Goal: Information Seeking & Learning: Check status

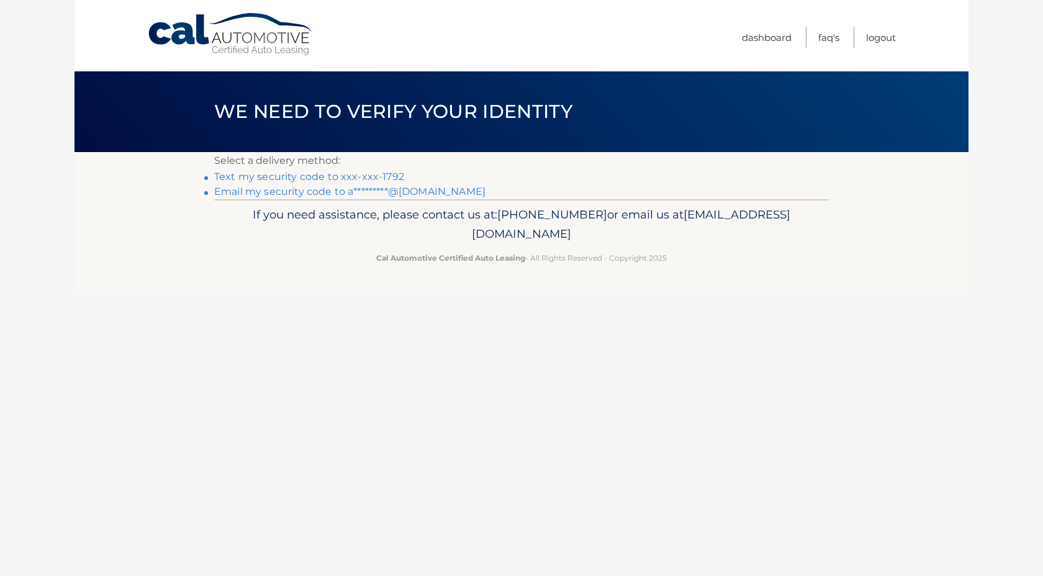
click at [335, 192] on link "Email my security code to a*********@[DOMAIN_NAME]" at bounding box center [349, 192] width 271 height 12
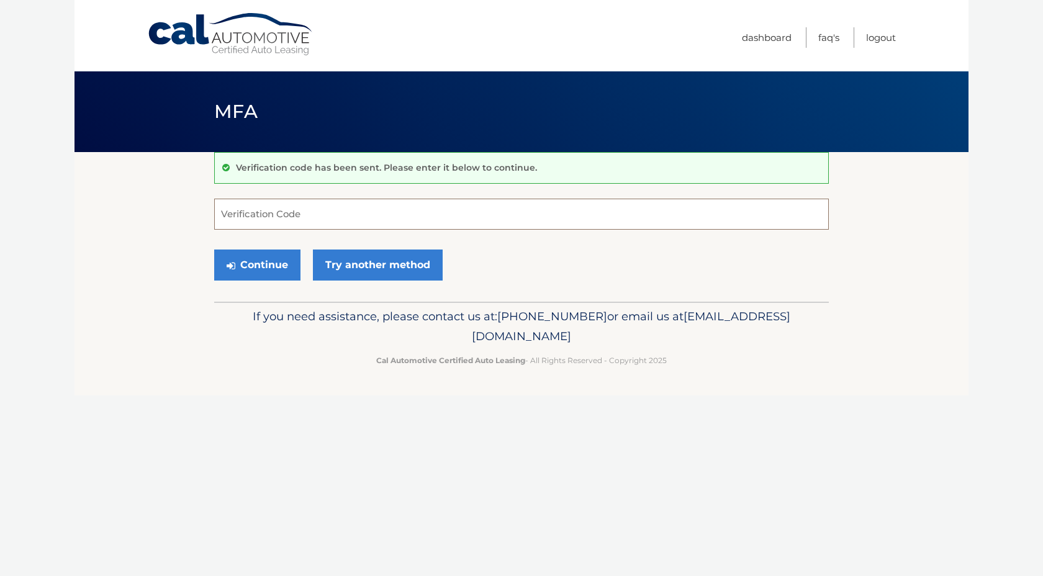
paste input "651430"
type input "651430"
click at [241, 253] on button "Continue" at bounding box center [257, 265] width 86 height 31
click at [248, 264] on button "Continue" at bounding box center [257, 265] width 86 height 31
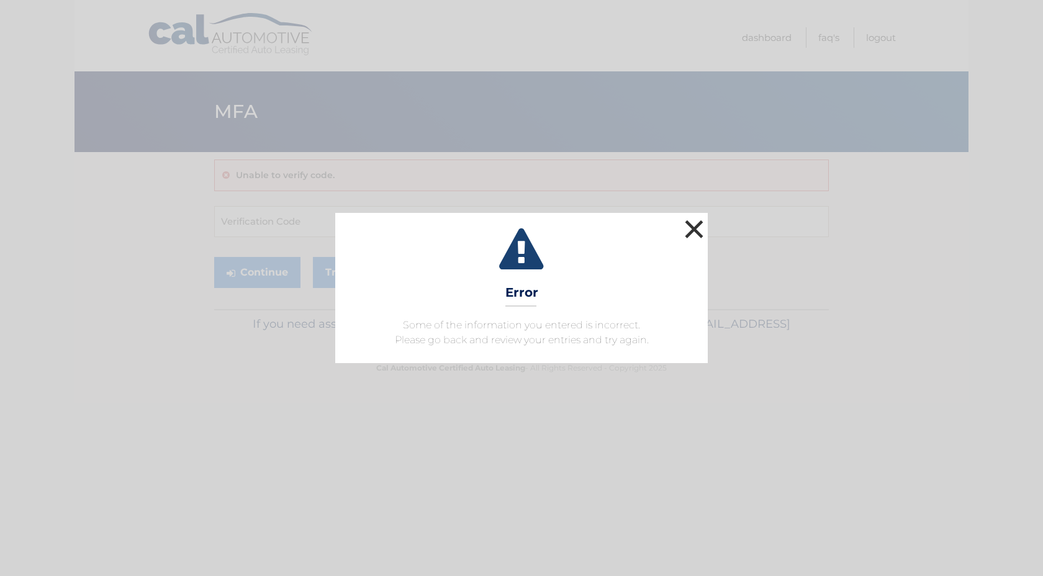
click at [699, 230] on button "×" at bounding box center [694, 229] width 25 height 25
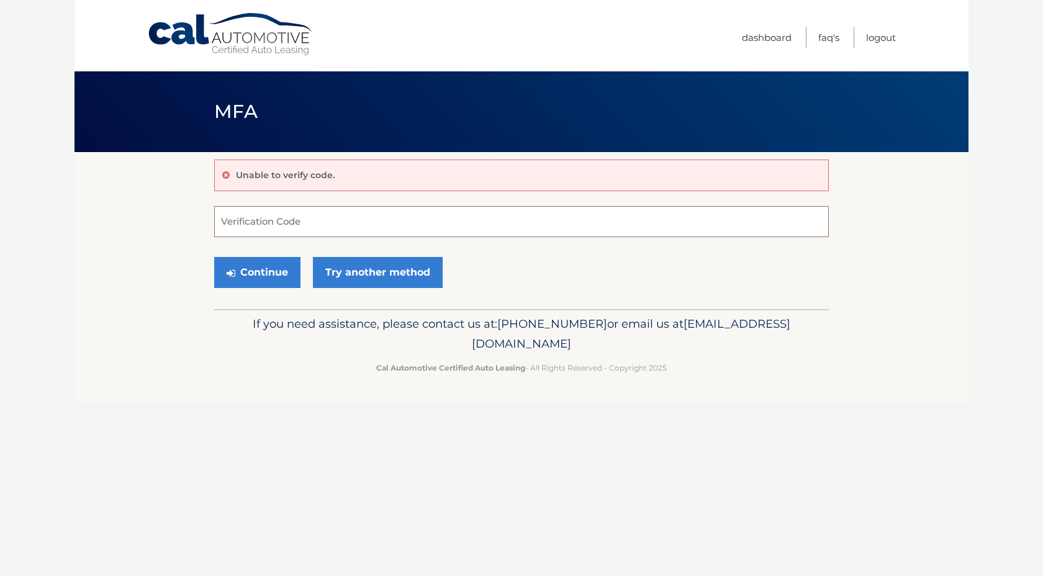
click at [291, 221] on input "Verification Code" at bounding box center [521, 221] width 615 height 31
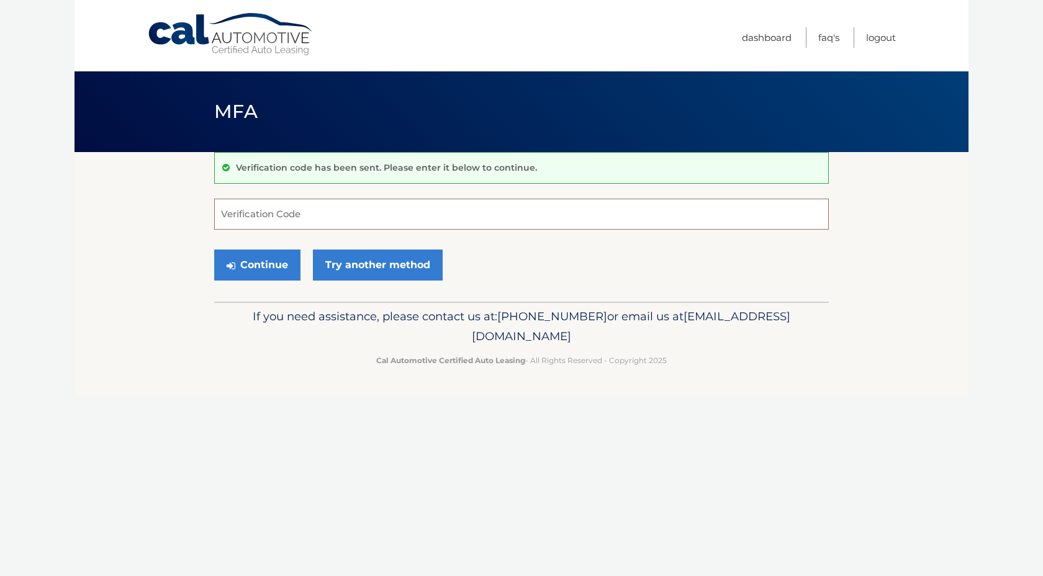
paste input "651430"
type input "651430"
click at [235, 270] on icon "submit" at bounding box center [231, 266] width 9 height 10
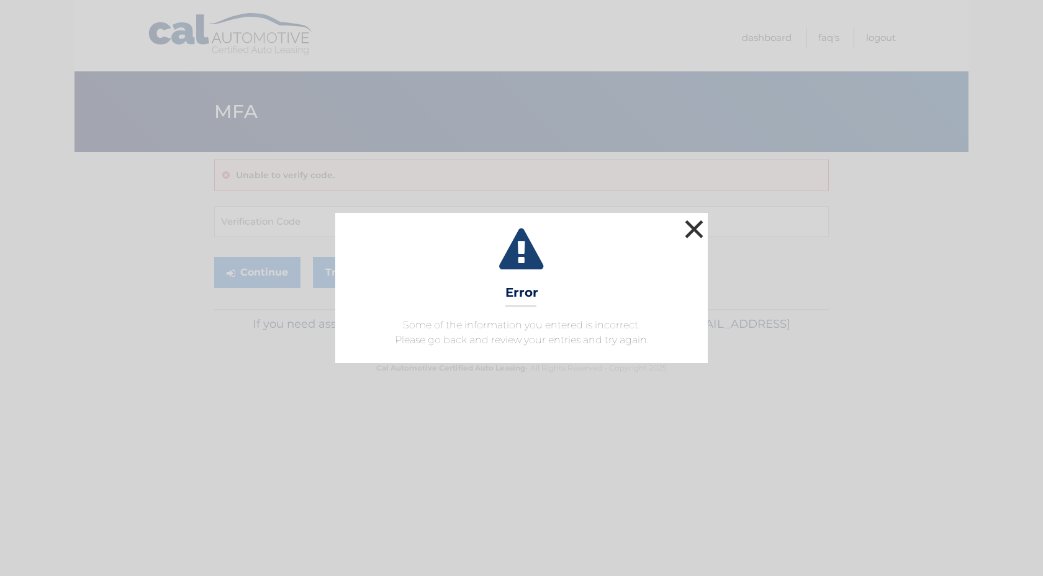
click at [695, 230] on button "×" at bounding box center [694, 229] width 25 height 25
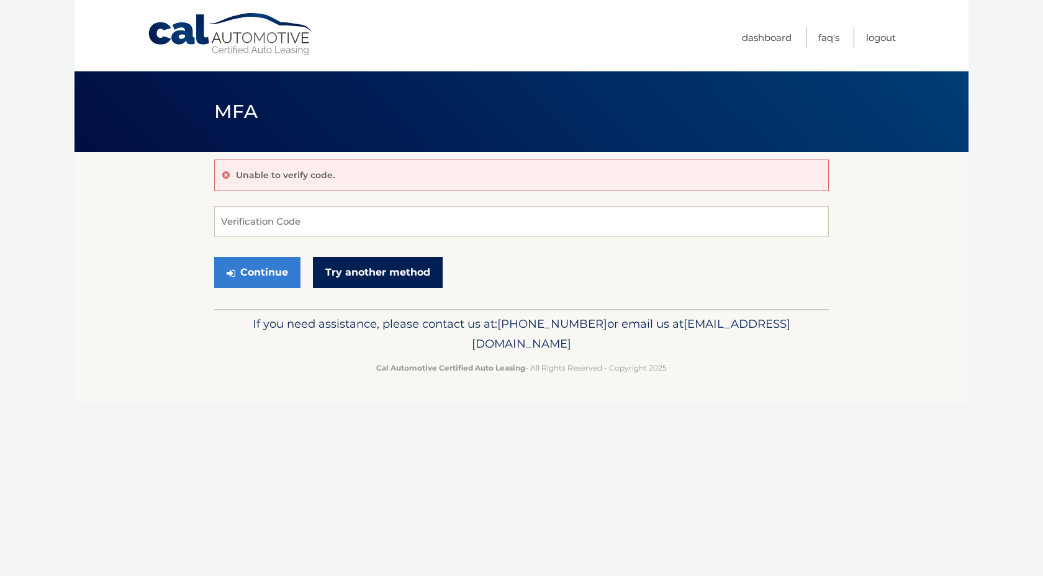
click at [422, 271] on link "Try another method" at bounding box center [378, 272] width 130 height 31
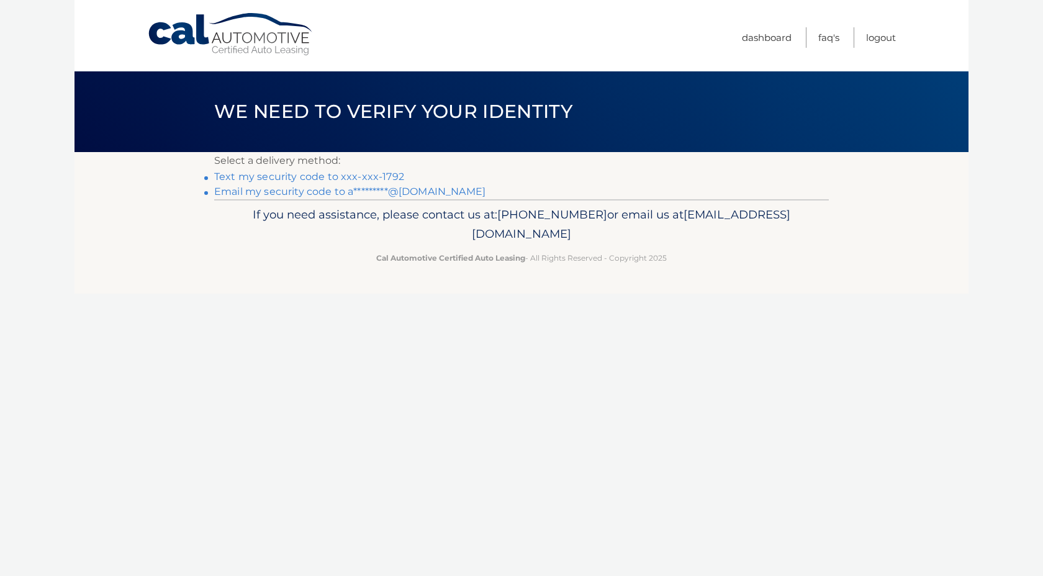
click at [250, 190] on link "Email my security code to a*********@yahoo.com" at bounding box center [349, 192] width 271 height 12
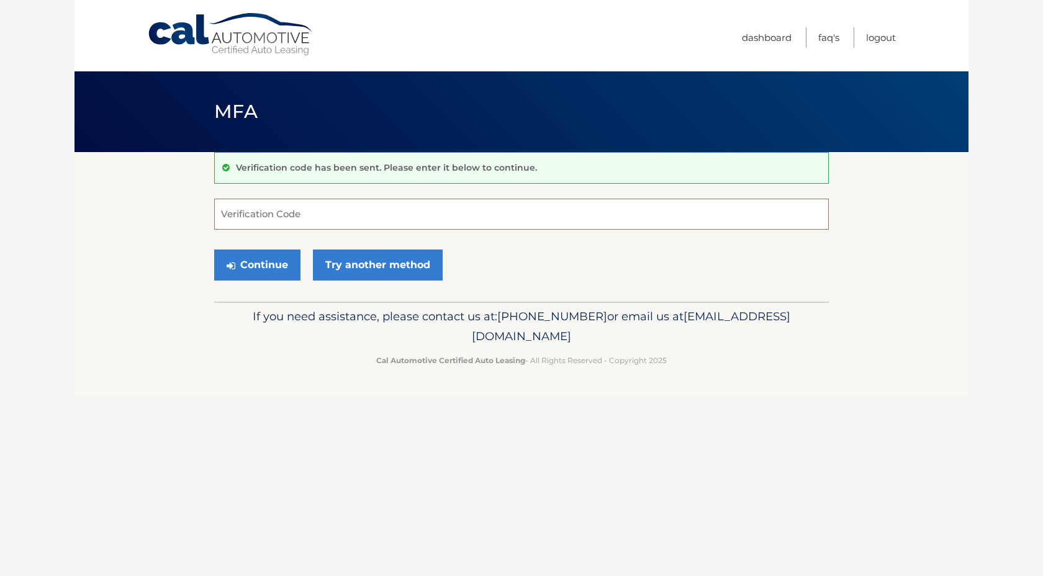
click at [238, 215] on input "Verification Code" at bounding box center [521, 214] width 615 height 31
paste input "905477"
type input "905477"
click at [221, 392] on footer "If you need assistance, please contact us at: 609-807-3200 or email us at Custo…" at bounding box center [521, 349] width 894 height 94
click at [253, 263] on button "Continue" at bounding box center [257, 265] width 86 height 31
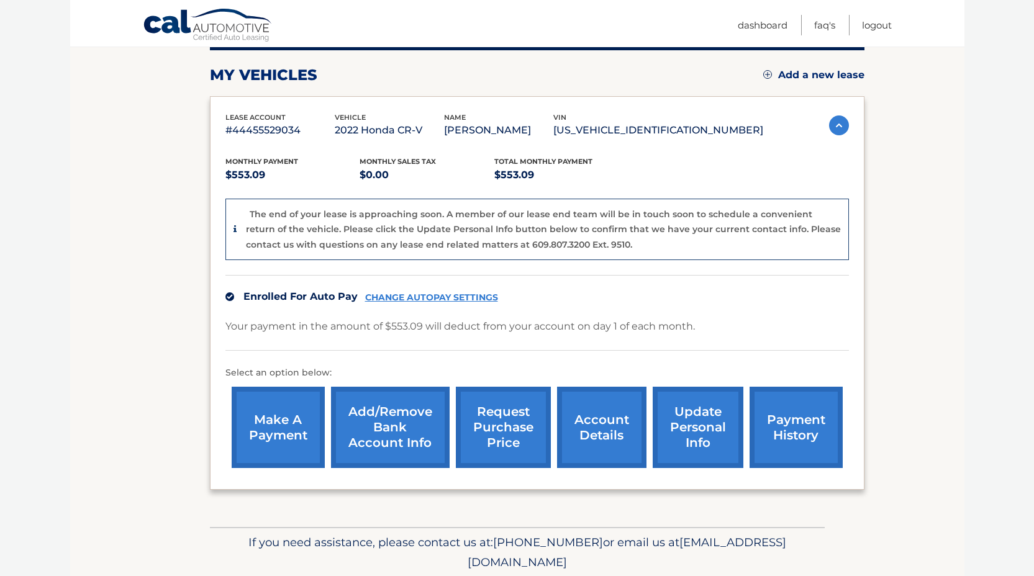
scroll to position [201, 0]
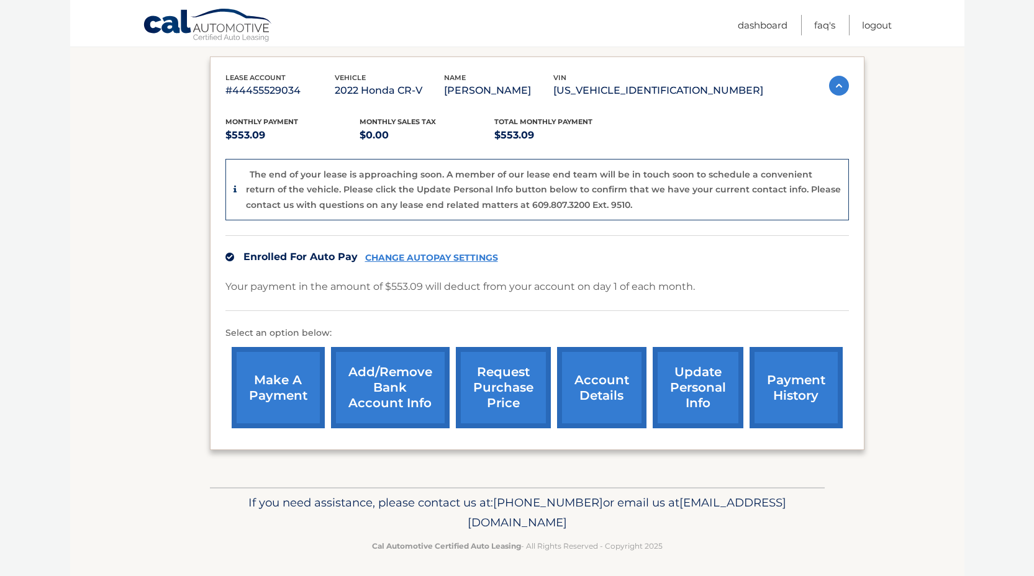
click at [587, 395] on link "account details" at bounding box center [601, 387] width 89 height 81
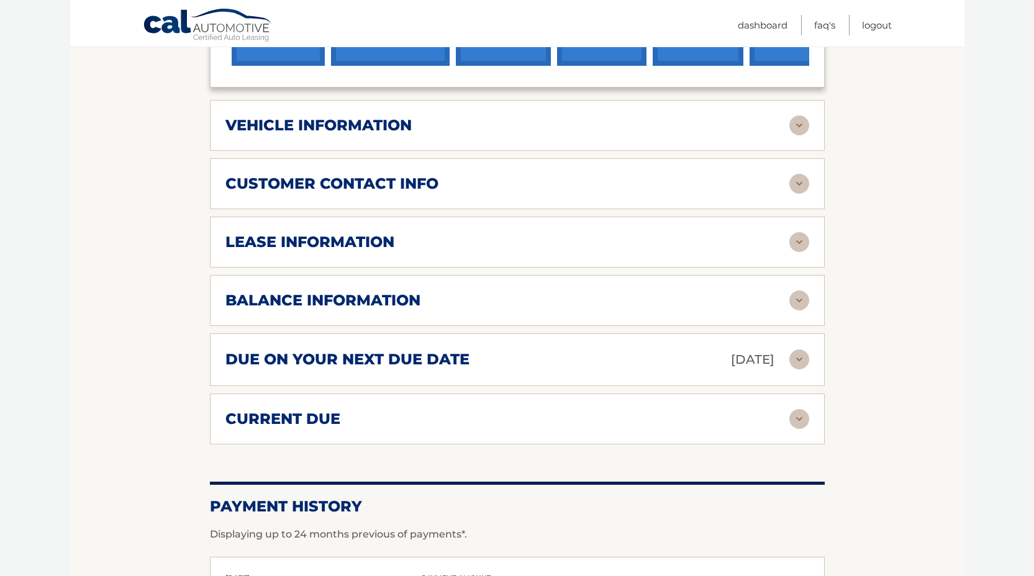
scroll to position [534, 0]
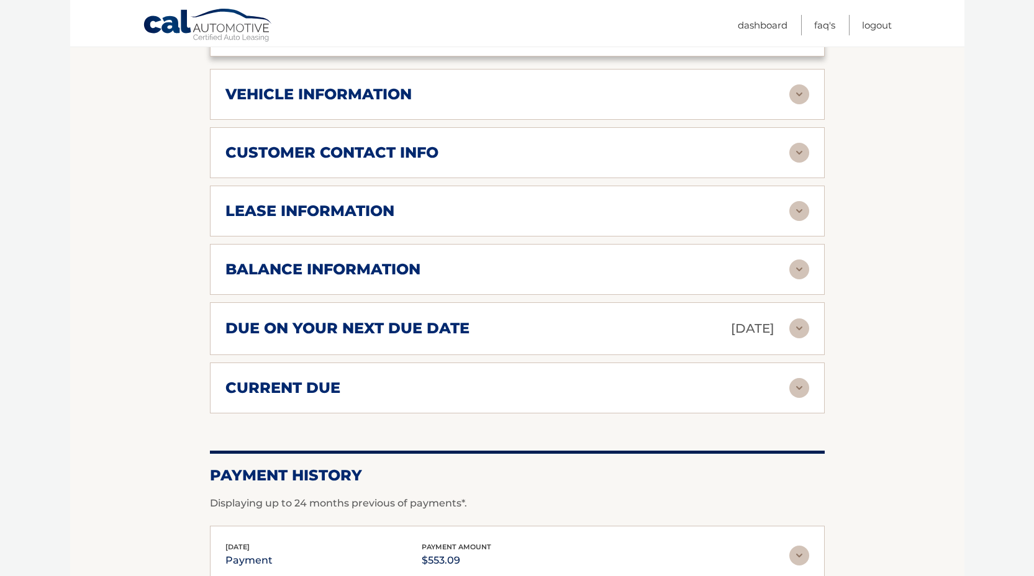
click at [802, 333] on img at bounding box center [799, 328] width 20 height 20
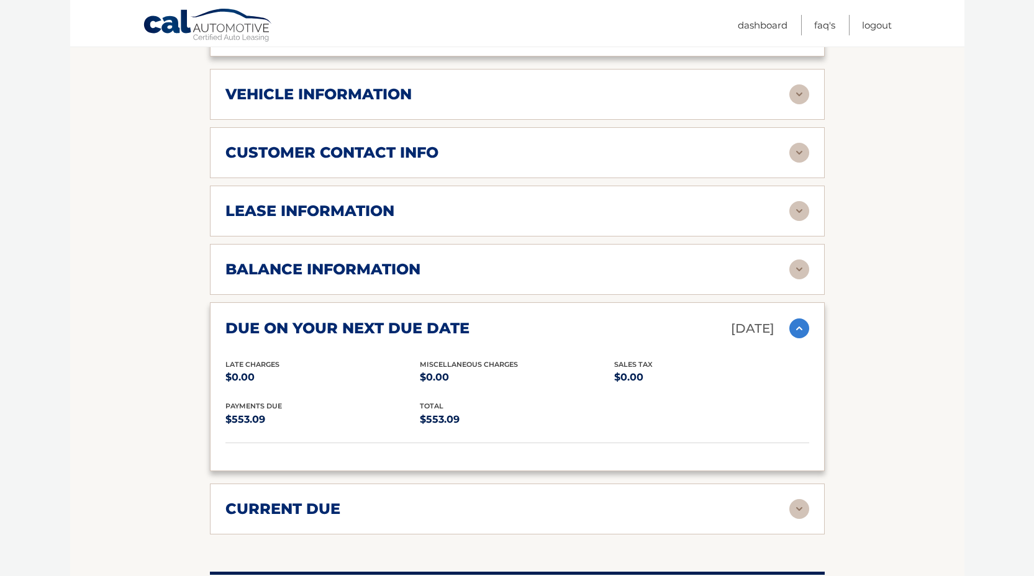
click at [801, 332] on img at bounding box center [799, 328] width 20 height 20
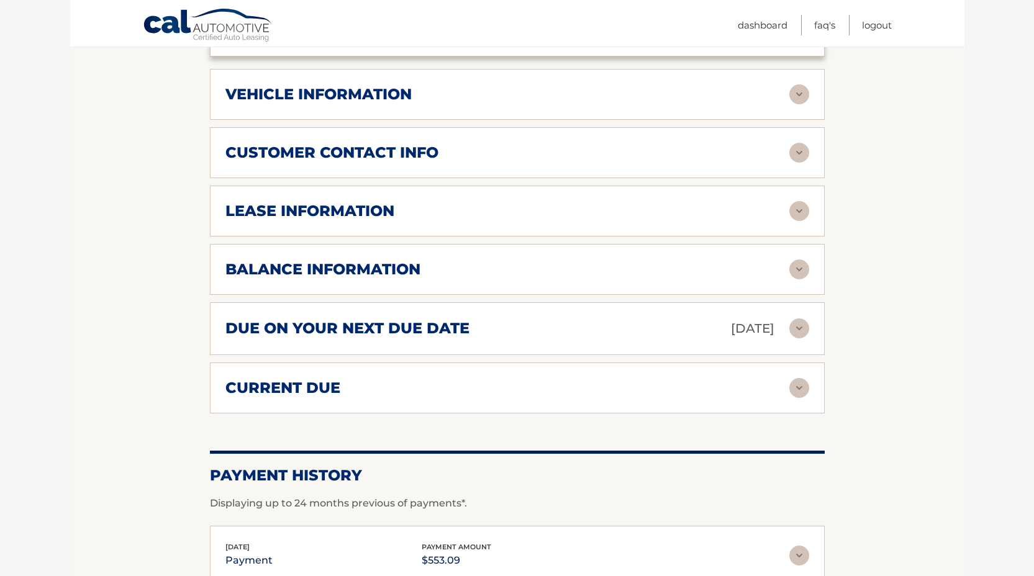
click at [800, 270] on img at bounding box center [799, 269] width 20 height 20
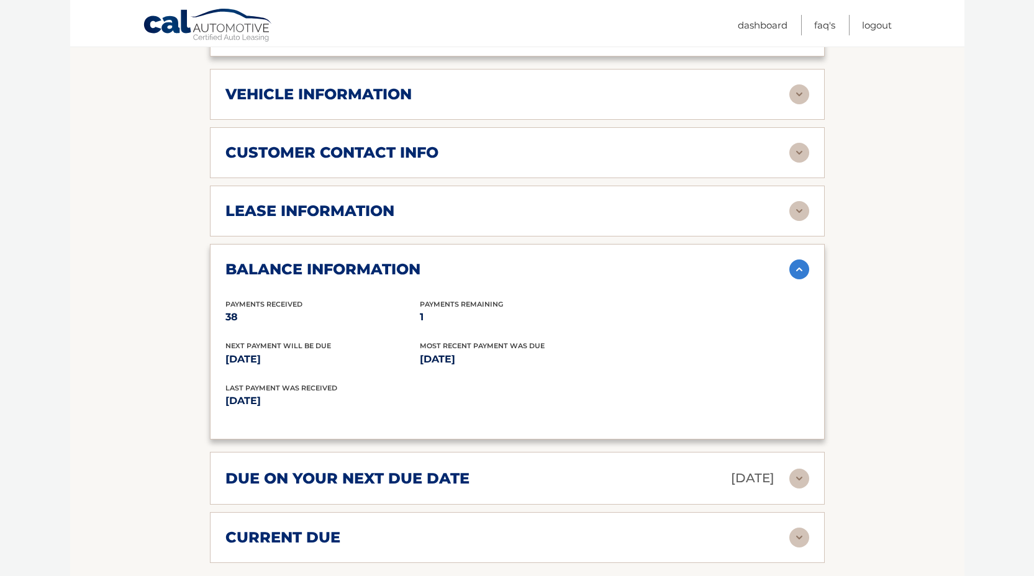
click at [800, 270] on img at bounding box center [799, 269] width 20 height 20
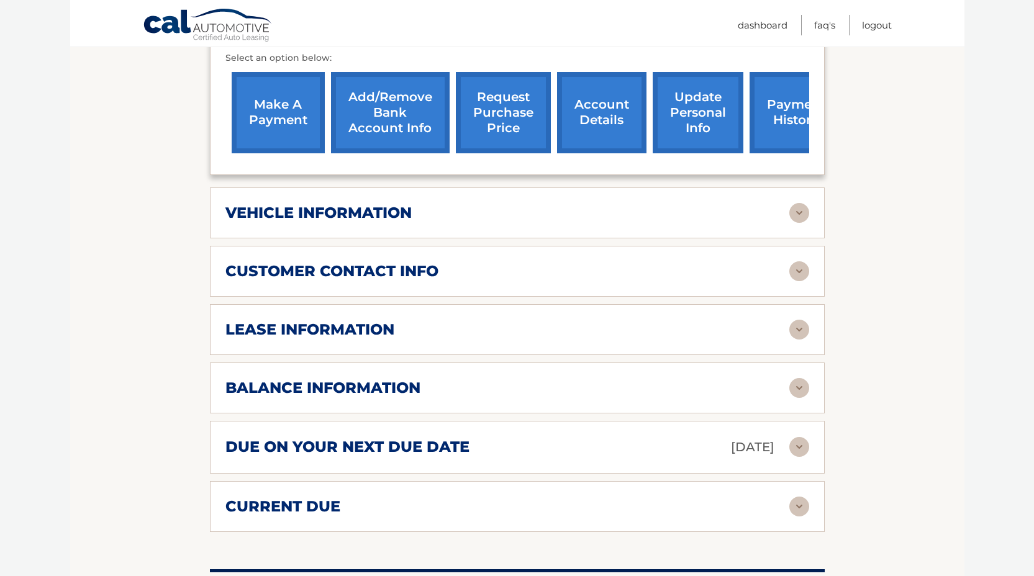
scroll to position [413, 0]
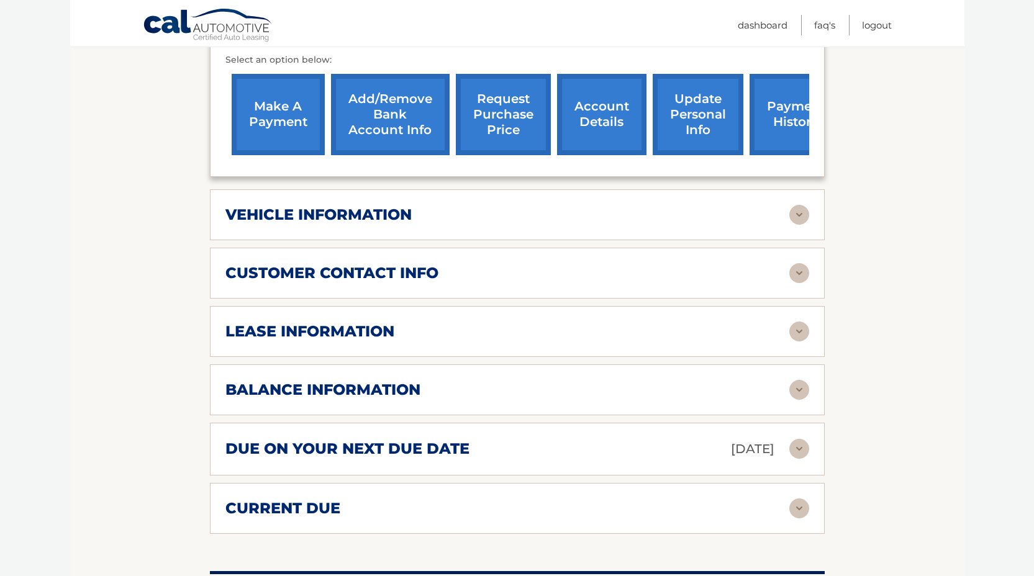
click at [799, 212] on img at bounding box center [799, 215] width 20 height 20
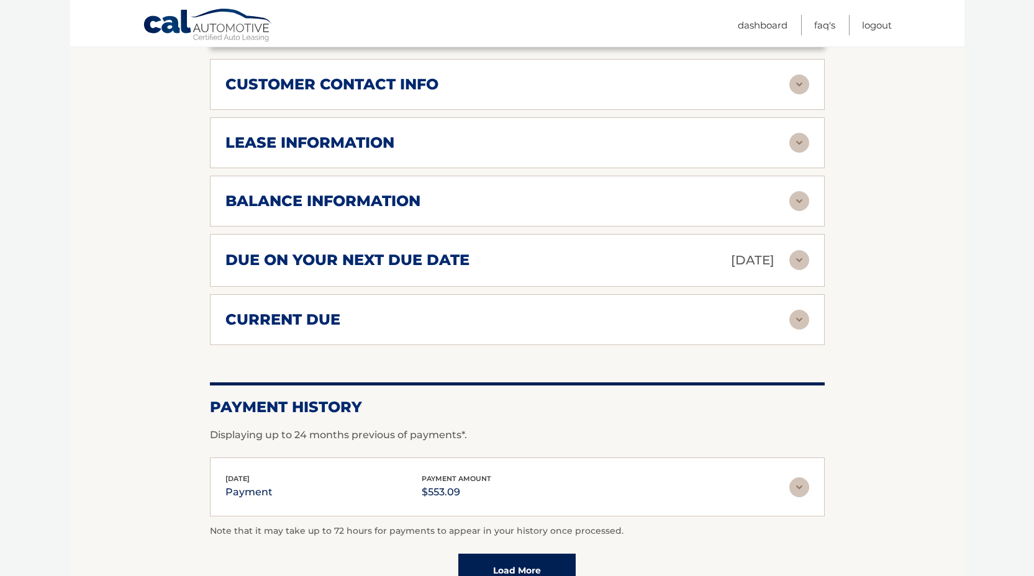
scroll to position [733, 0]
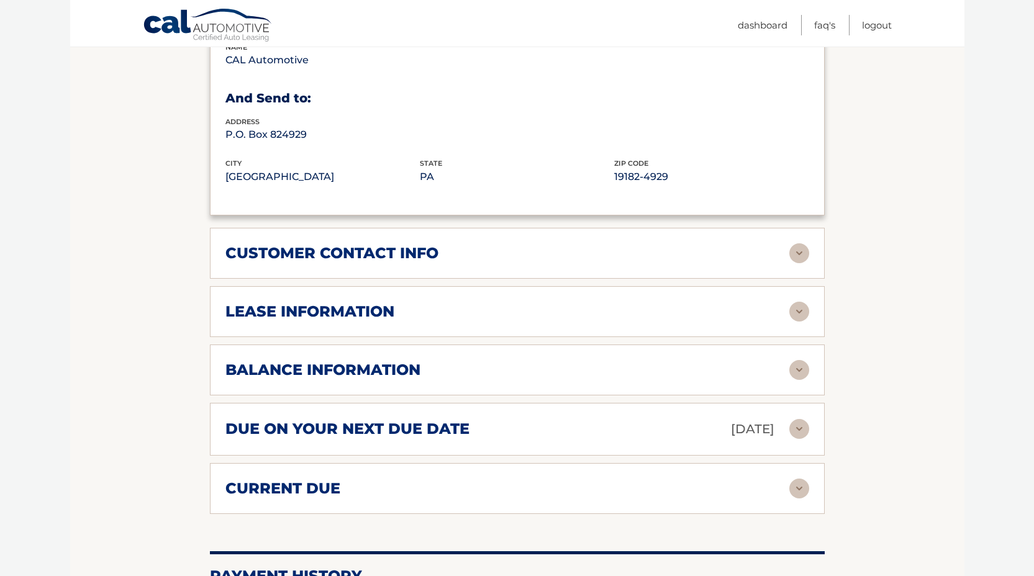
click at [803, 253] on img at bounding box center [799, 253] width 20 height 20
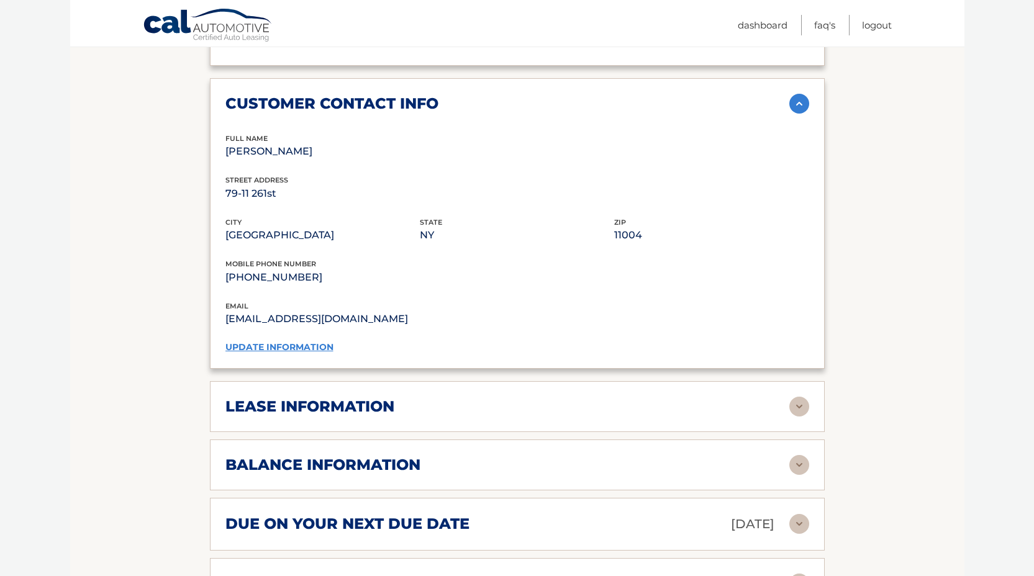
scroll to position [1116, 0]
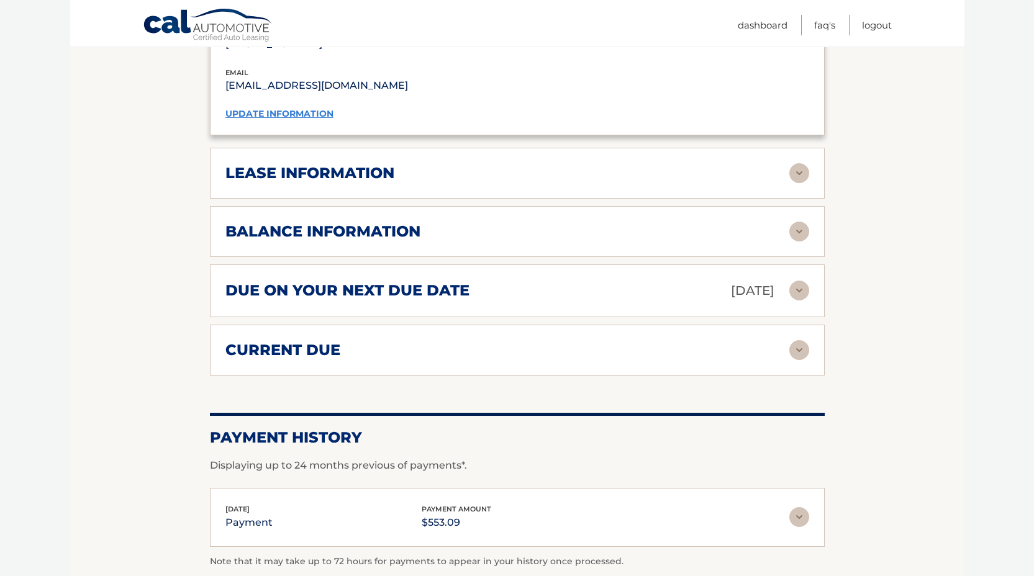
click at [808, 168] on img at bounding box center [799, 173] width 20 height 20
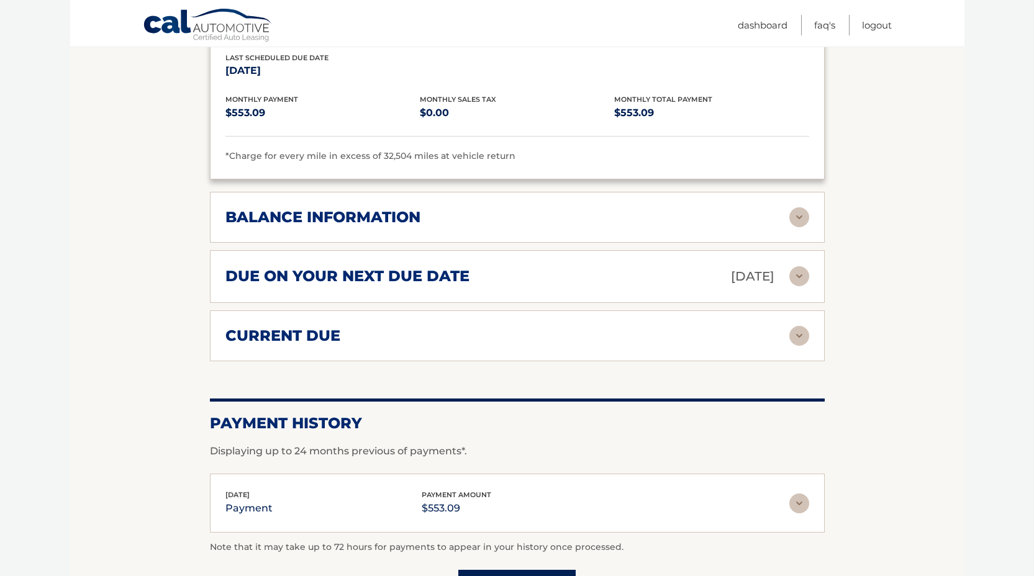
scroll to position [1373, 0]
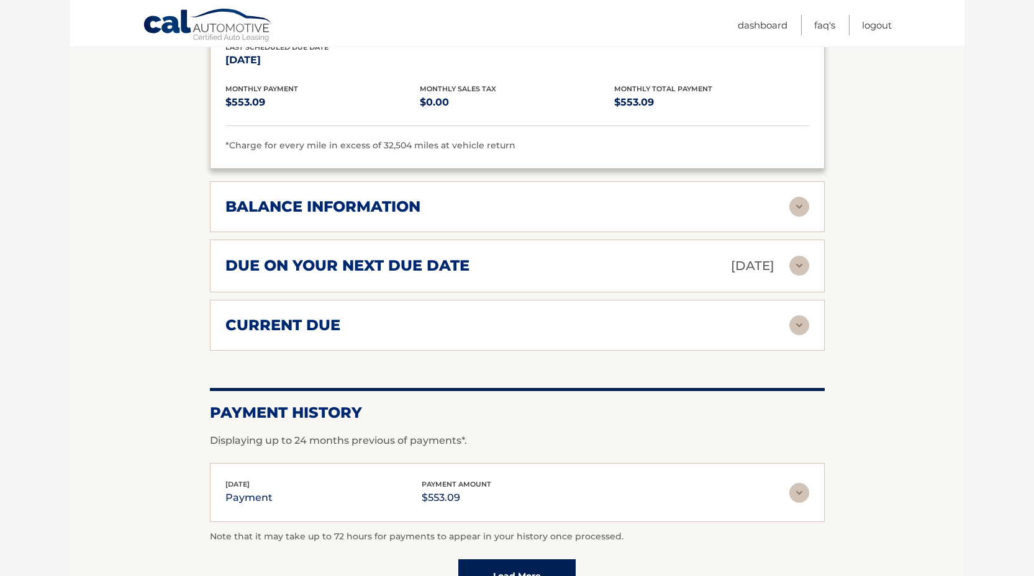
click at [798, 204] on img at bounding box center [799, 207] width 20 height 20
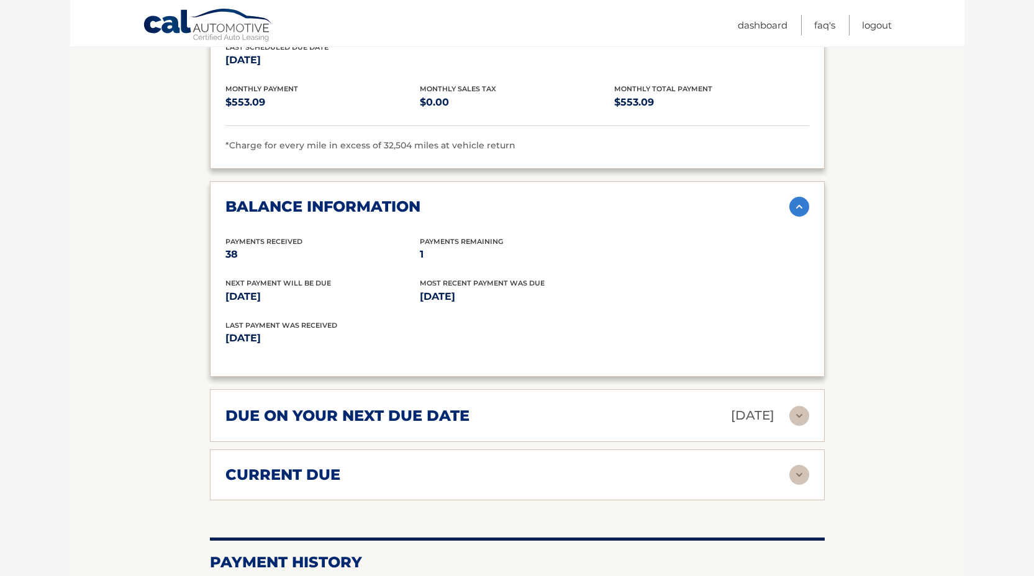
click at [798, 204] on img at bounding box center [799, 207] width 20 height 20
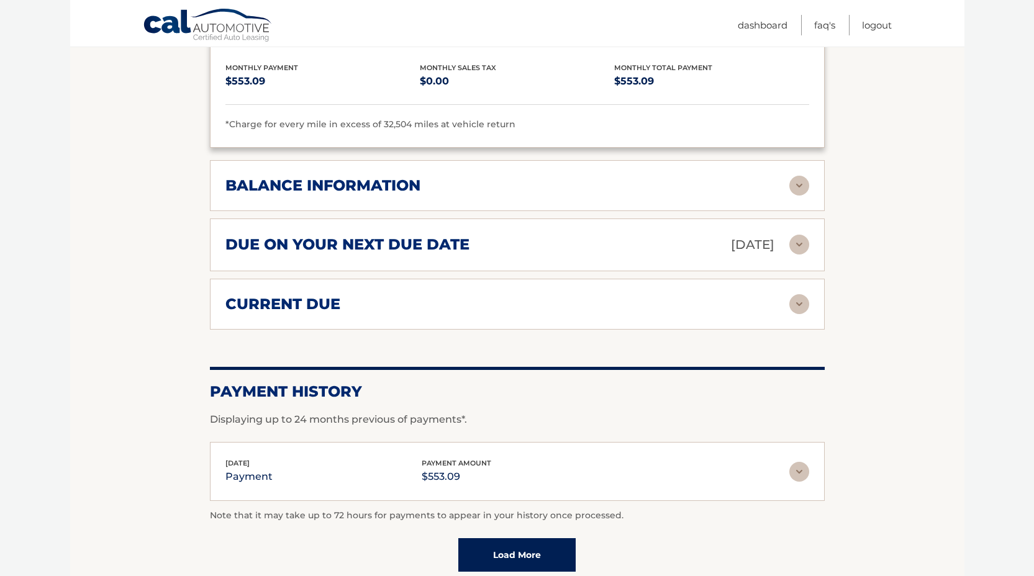
scroll to position [1466, 0]
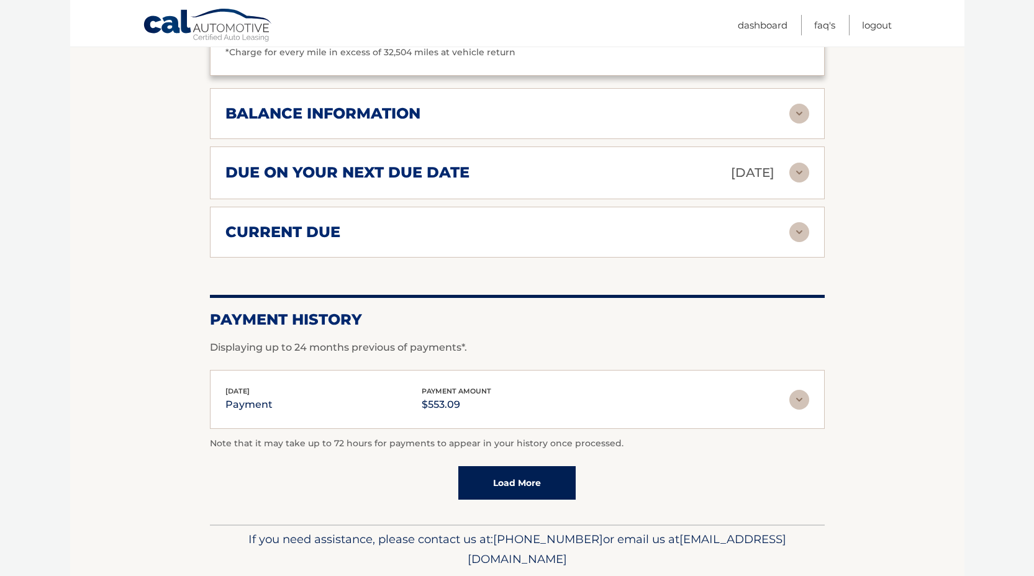
click at [800, 230] on img at bounding box center [799, 232] width 20 height 20
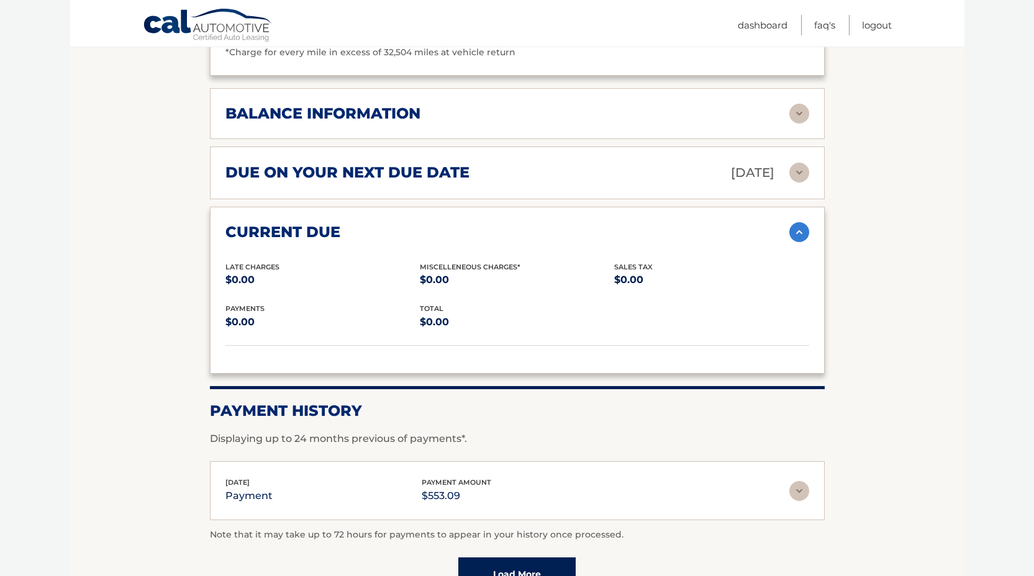
click at [800, 230] on img at bounding box center [799, 232] width 20 height 20
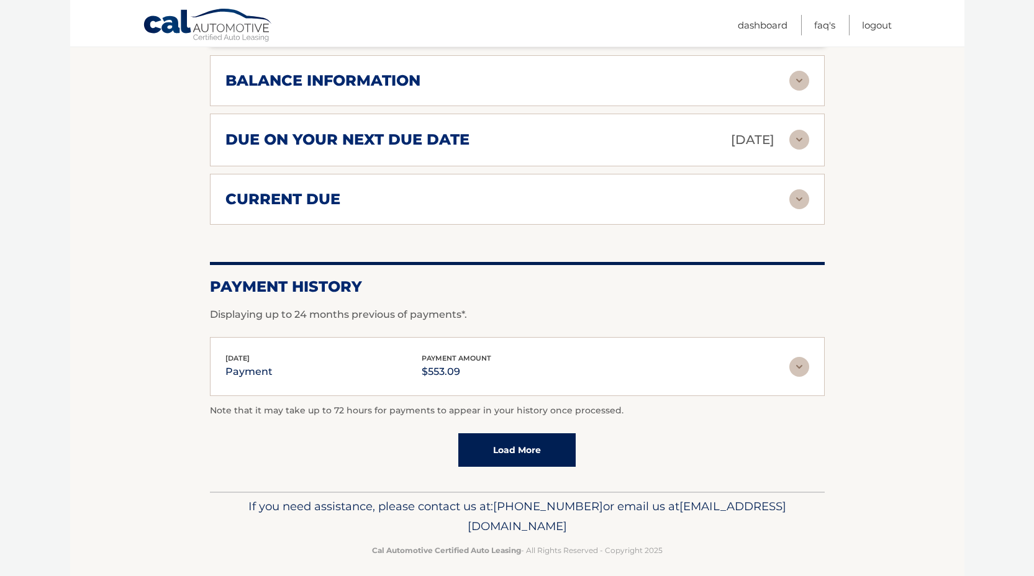
scroll to position [1504, 0]
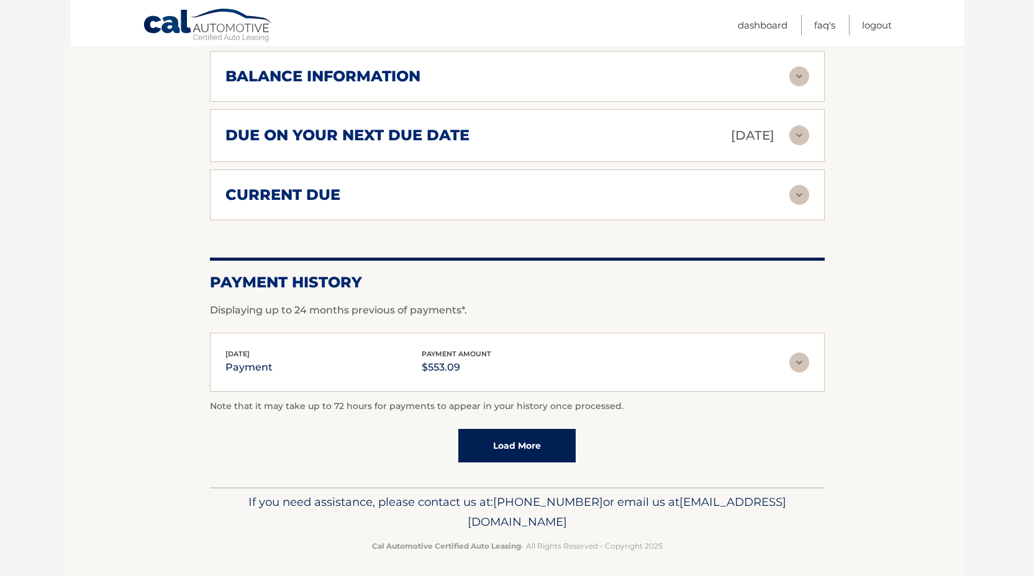
click at [531, 445] on link "Load More" at bounding box center [516, 446] width 117 height 34
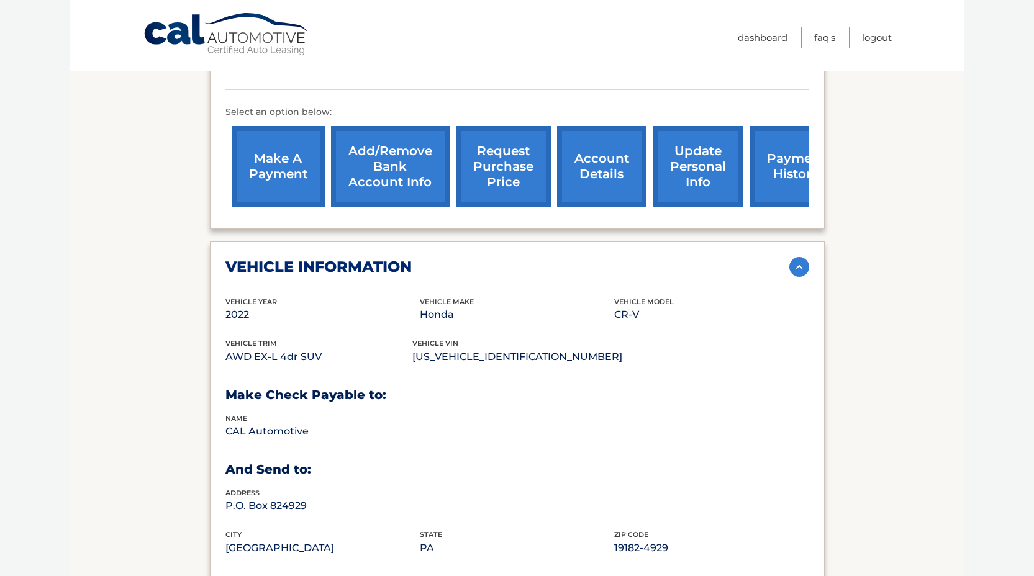
scroll to position [0, 0]
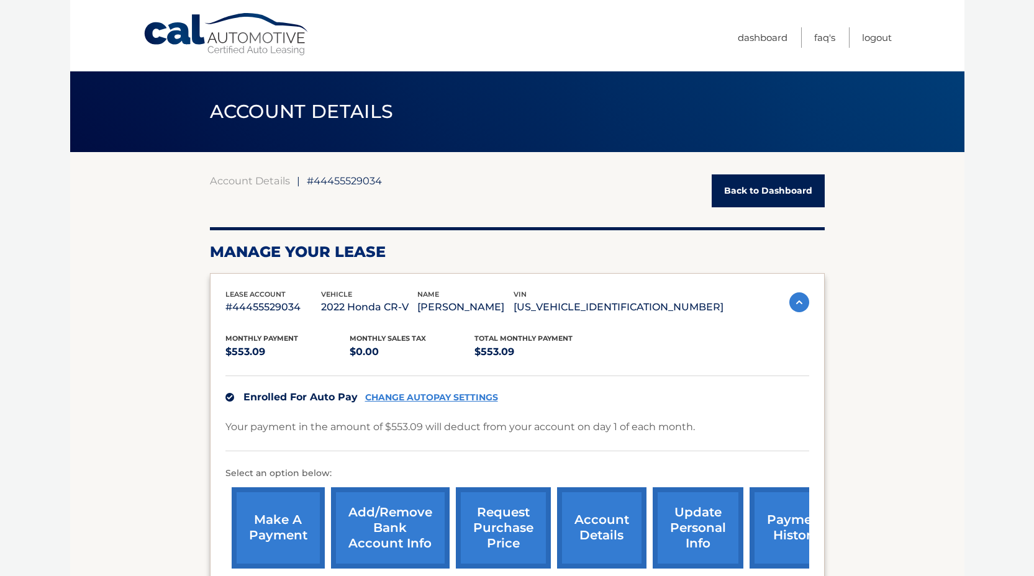
click at [767, 199] on link "Back to Dashboard" at bounding box center [767, 190] width 113 height 33
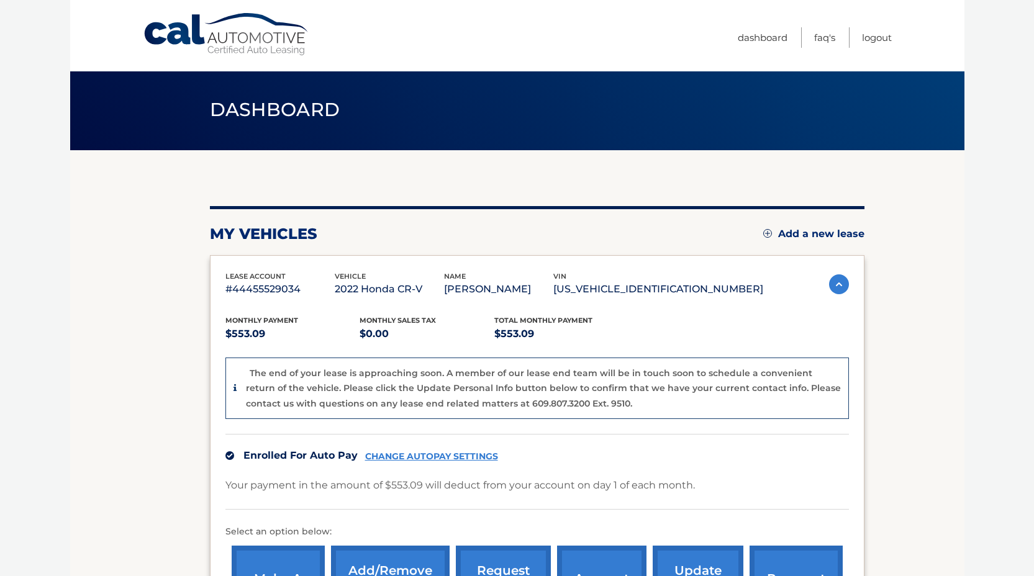
scroll to position [2, 0]
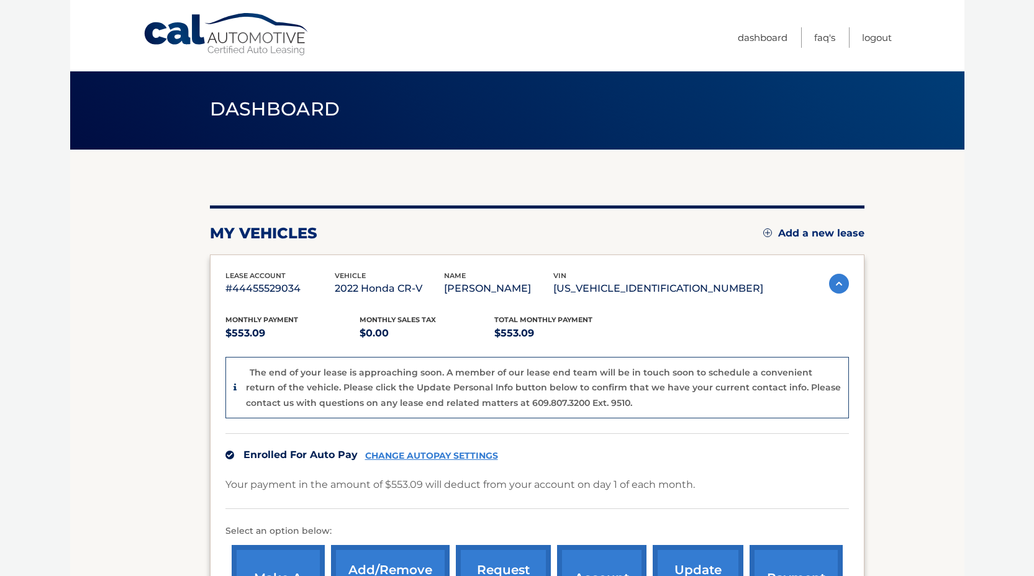
click at [253, 287] on p "#44455529034" at bounding box center [279, 288] width 109 height 17
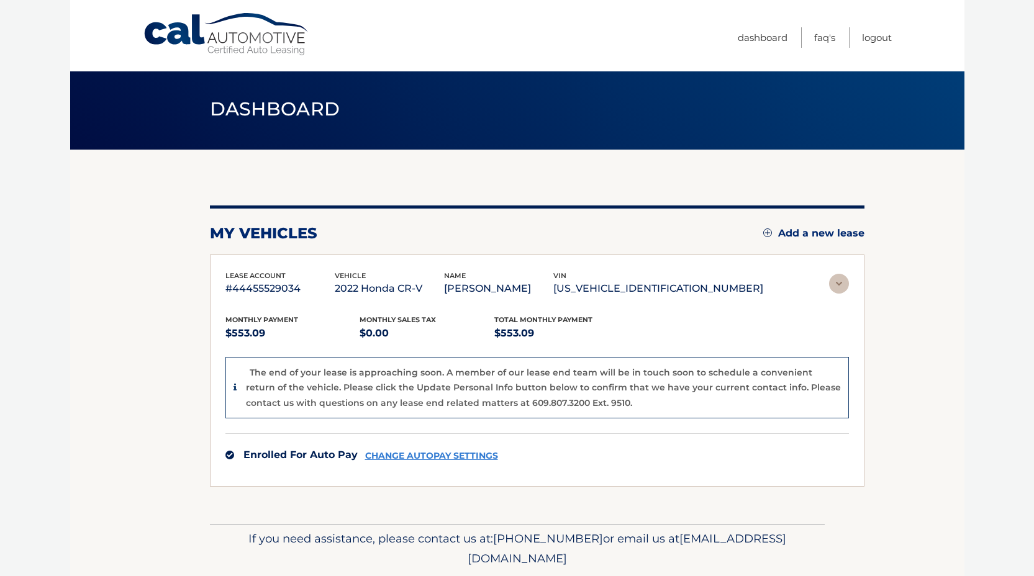
scroll to position [0, 0]
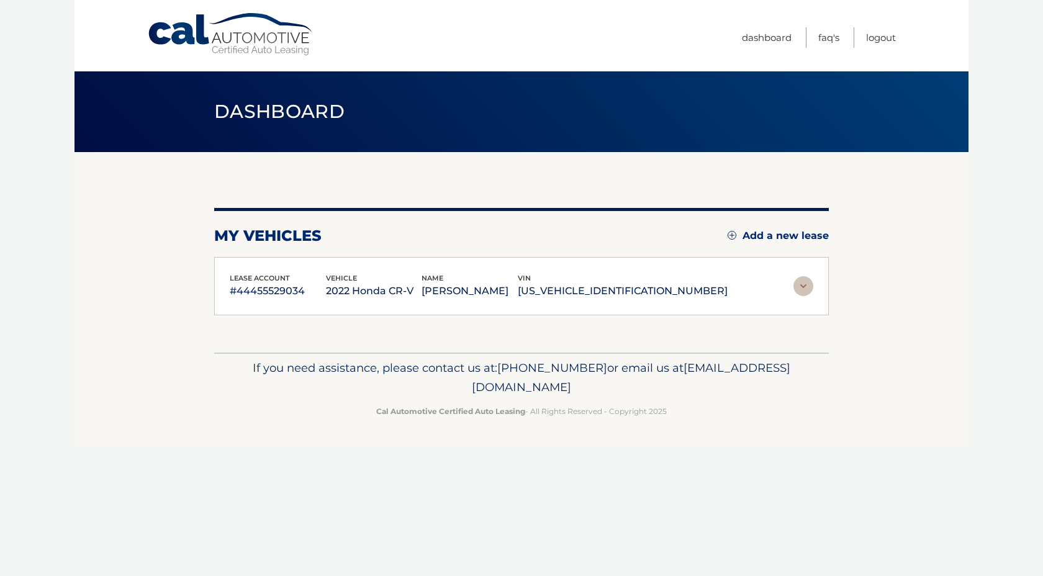
click at [371, 288] on p "2022 Honda CR-V" at bounding box center [374, 290] width 96 height 17
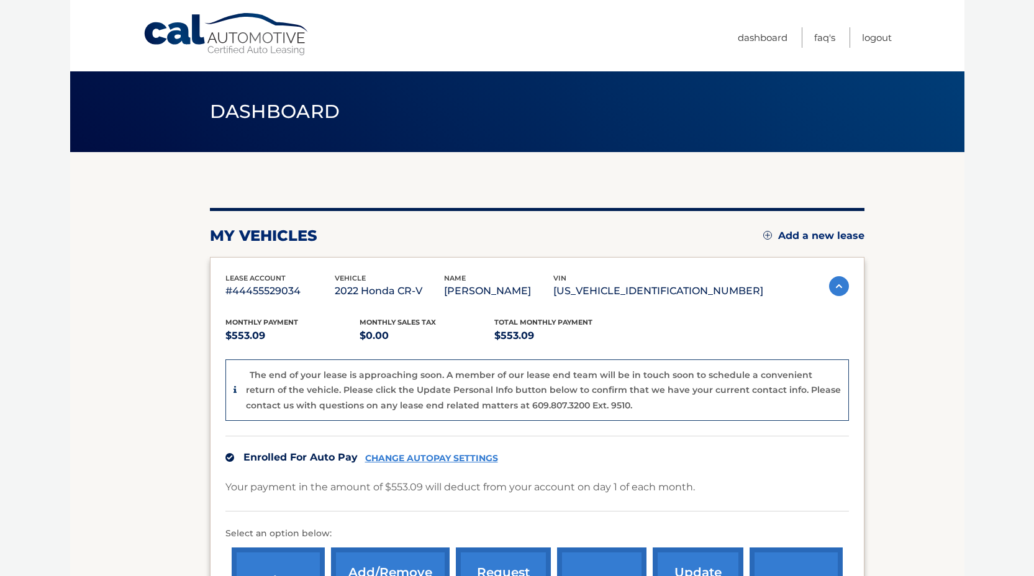
click at [636, 291] on p "[US_VEHICLE_IDENTIFICATION_NUMBER]" at bounding box center [658, 290] width 210 height 17
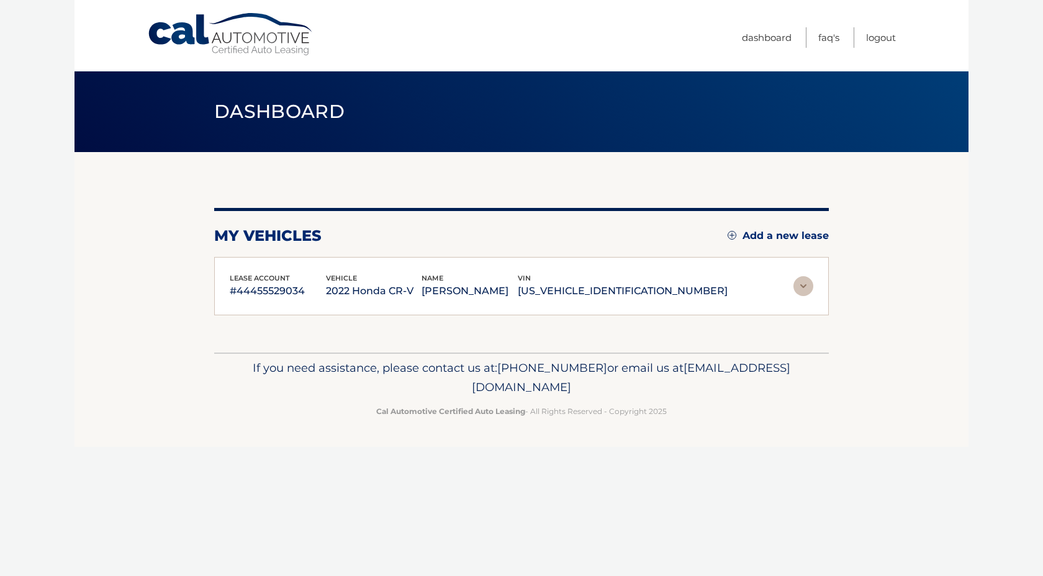
click at [268, 292] on p "#44455529034" at bounding box center [278, 290] width 96 height 17
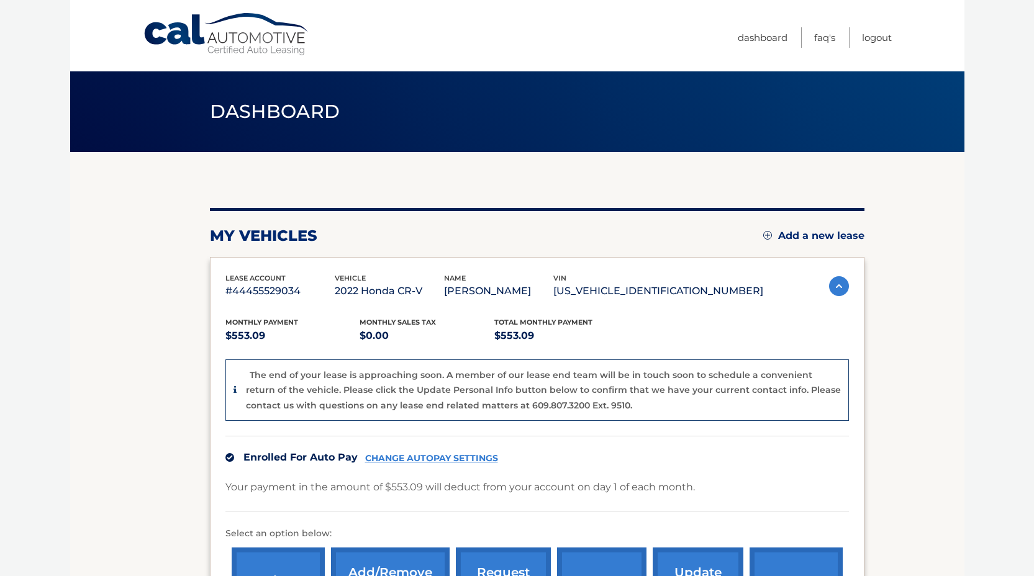
click at [764, 236] on img at bounding box center [767, 235] width 9 height 9
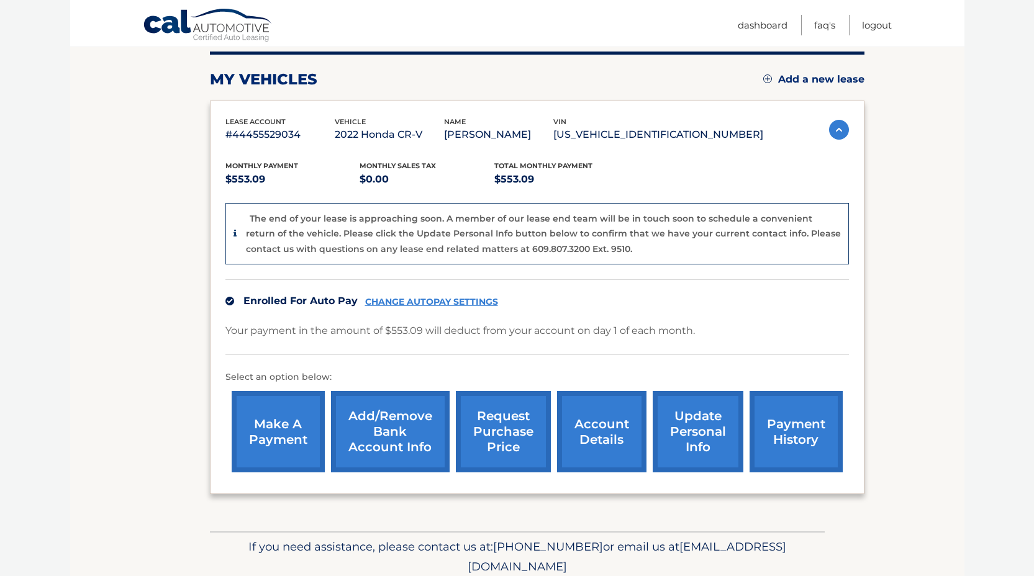
scroll to position [205, 0]
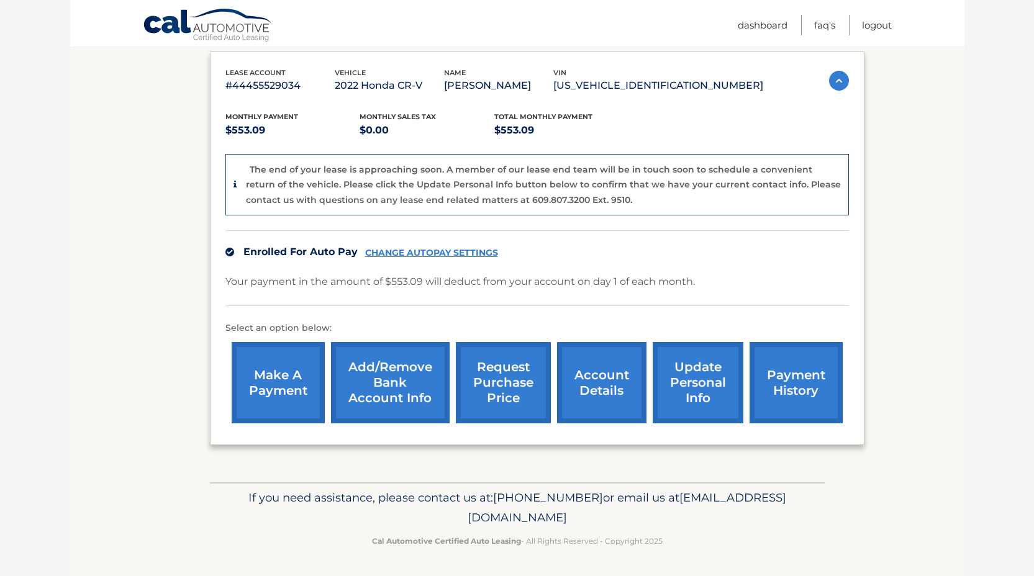
click at [613, 389] on link "account details" at bounding box center [601, 382] width 89 height 81
click at [590, 384] on link "account details" at bounding box center [601, 382] width 89 height 81
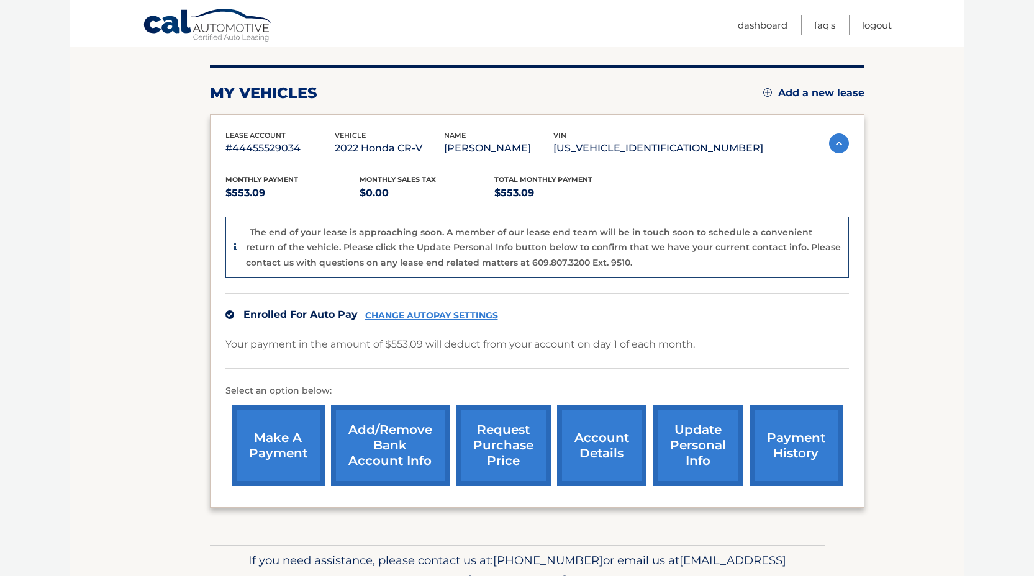
scroll to position [91, 0]
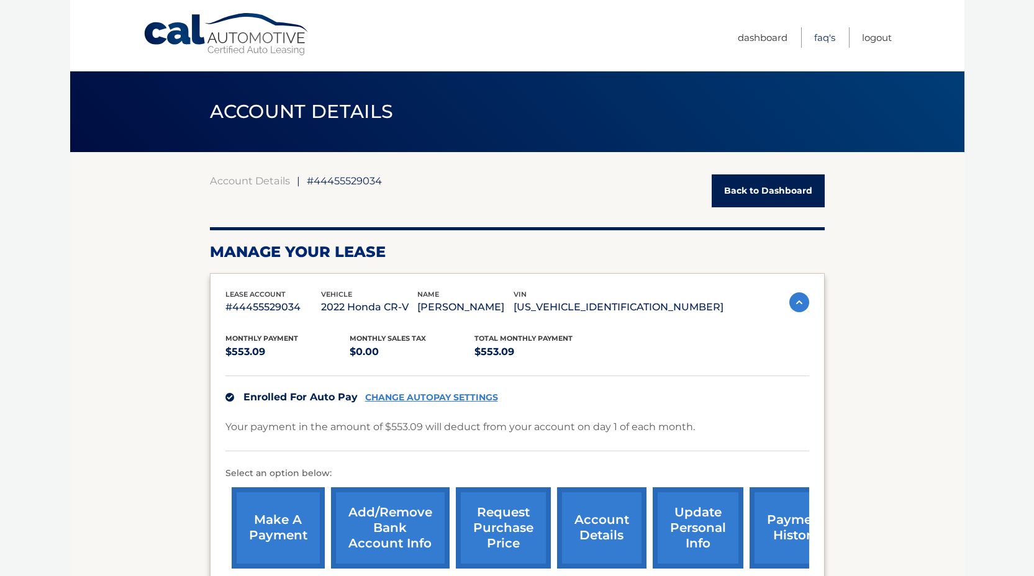
click at [822, 36] on link "FAQ's" at bounding box center [824, 37] width 21 height 20
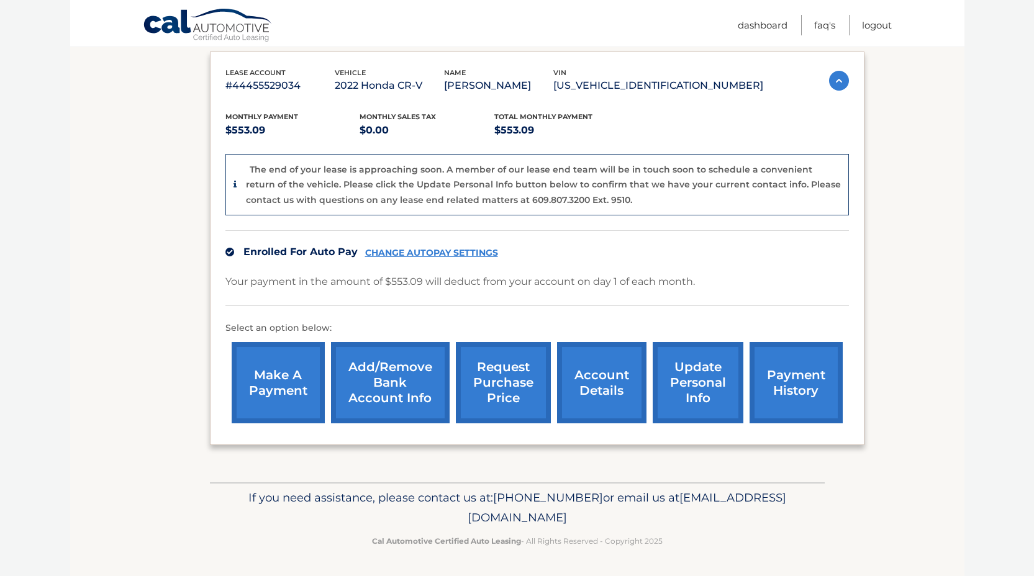
scroll to position [205, 0]
click at [502, 386] on link "request purchase price" at bounding box center [503, 382] width 95 height 81
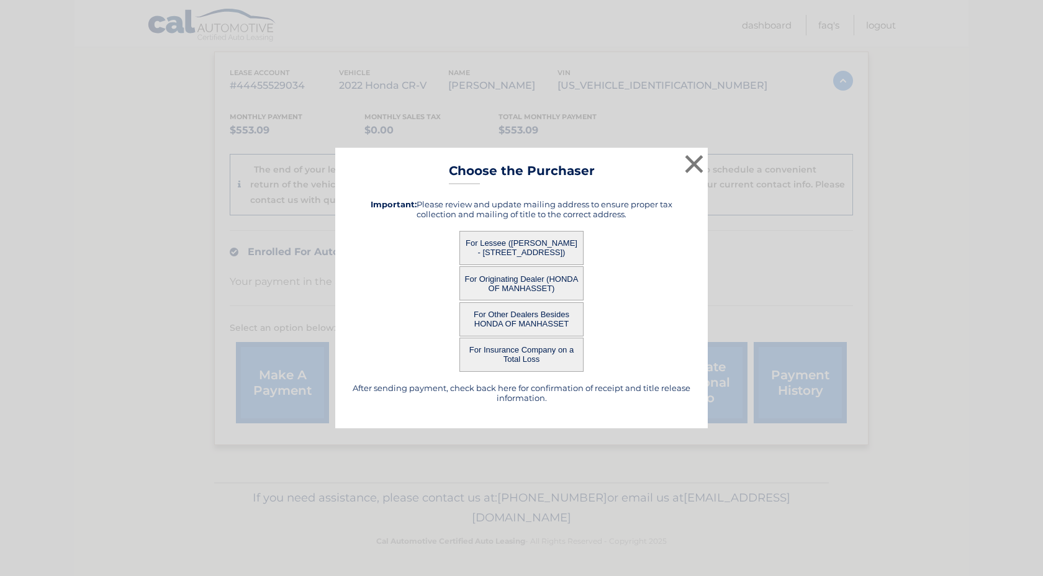
click at [553, 245] on button "For Lessee ([PERSON_NAME] - [STREET_ADDRESS])" at bounding box center [521, 248] width 124 height 34
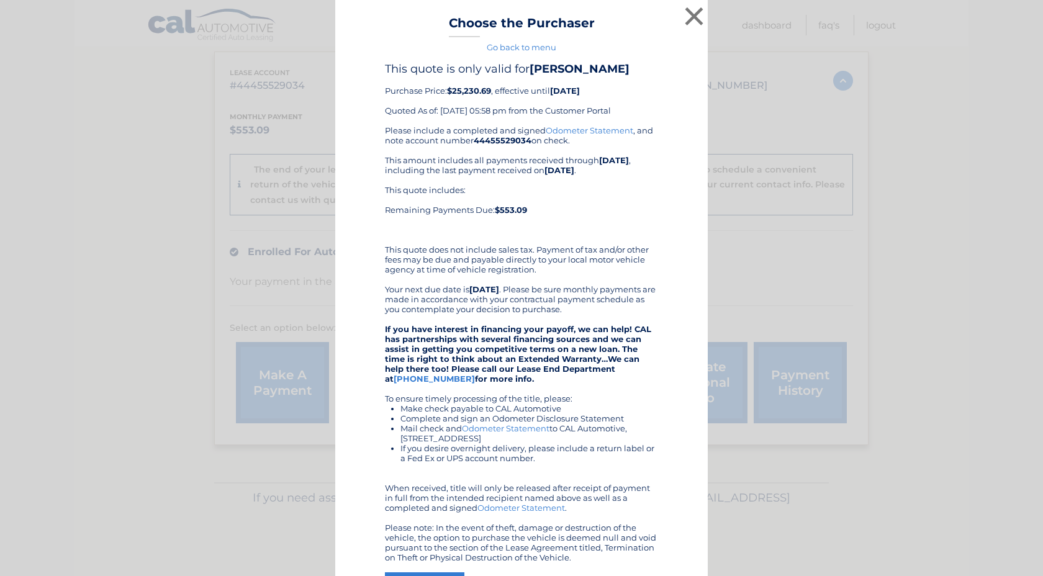
click at [490, 245] on div "Please include a completed and signed Odometer Statement , and note account num…" at bounding box center [521, 343] width 273 height 437
click at [690, 11] on button "×" at bounding box center [694, 16] width 25 height 25
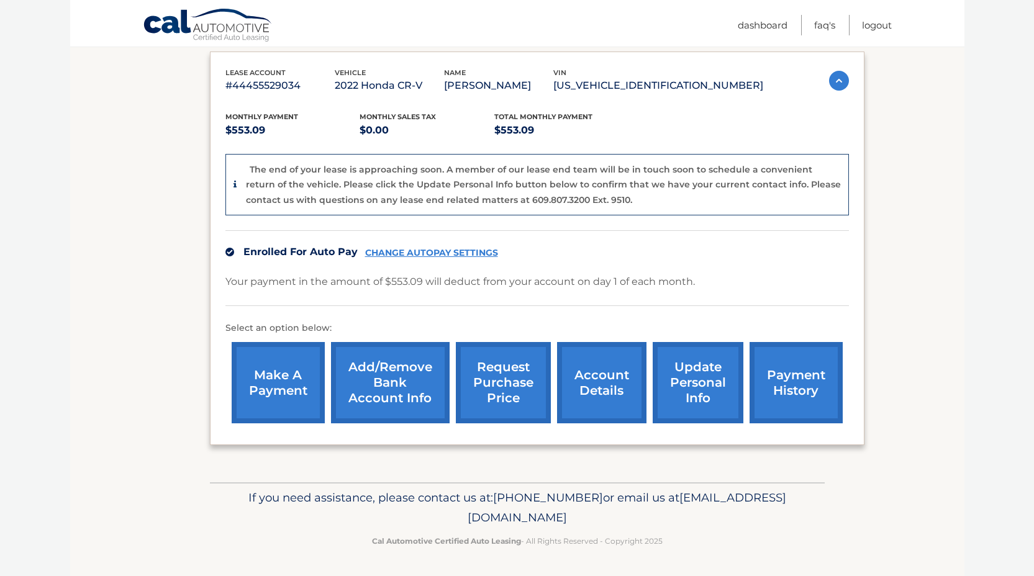
click at [492, 399] on link "request purchase price" at bounding box center [503, 382] width 95 height 81
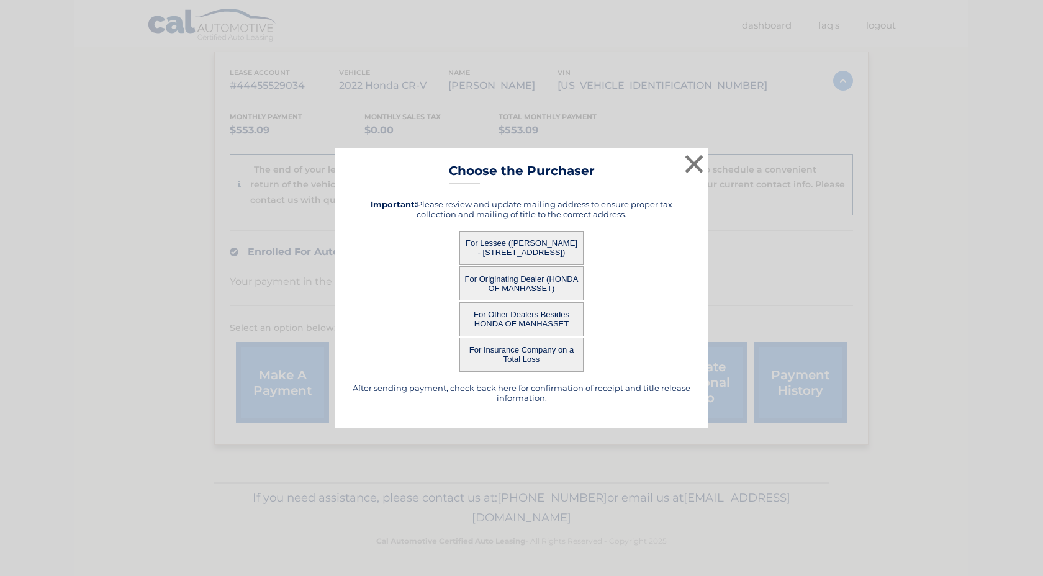
click at [509, 315] on button "For Other Dealers Besides HONDA OF MANHASSET" at bounding box center [521, 319] width 124 height 34
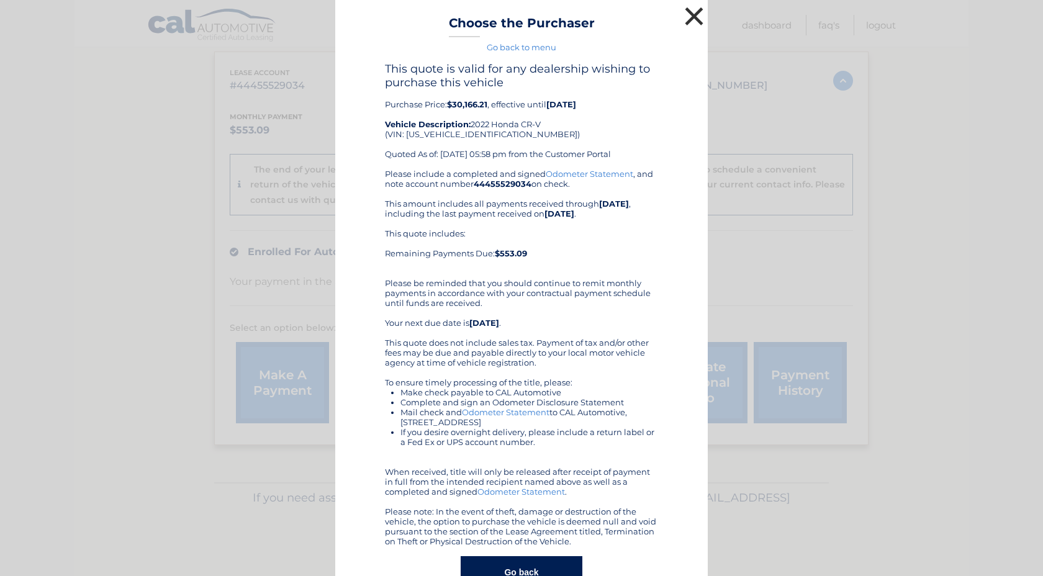
click at [694, 17] on button "×" at bounding box center [694, 16] width 25 height 25
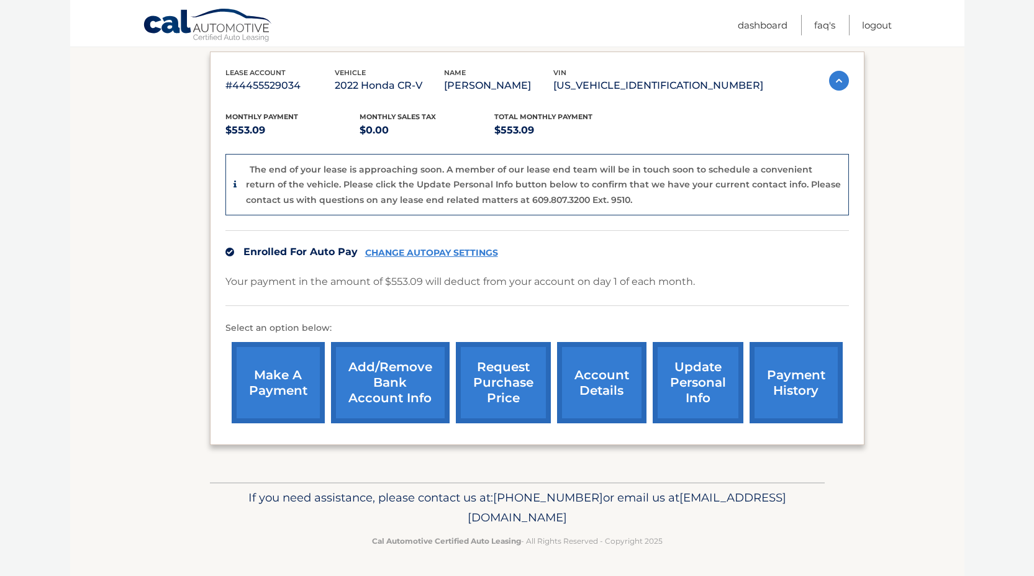
click at [518, 396] on link "request purchase price" at bounding box center [503, 382] width 95 height 81
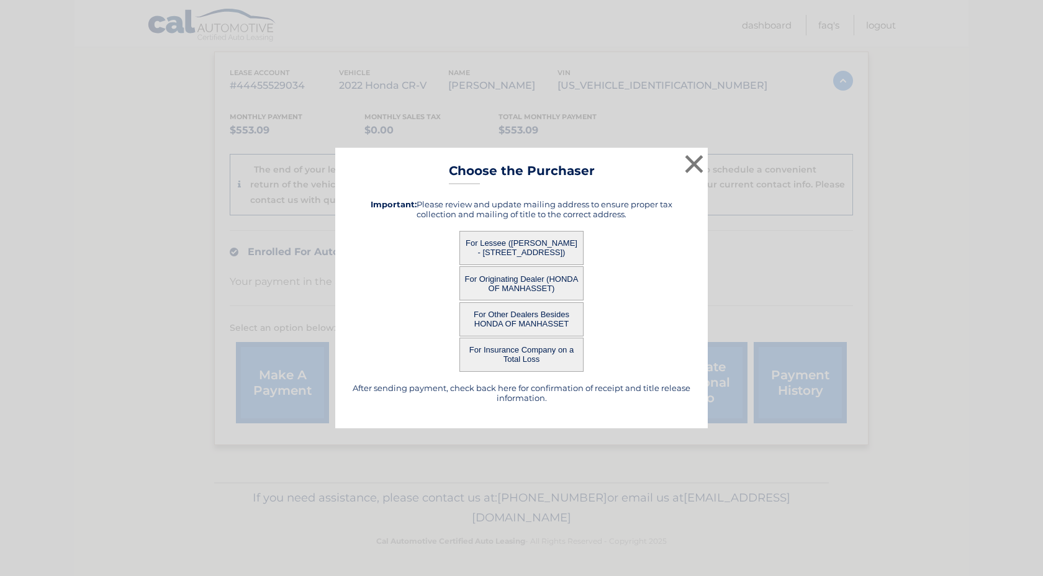
click at [544, 276] on button "For Originating Dealer (HONDA OF MANHASSET)" at bounding box center [521, 283] width 124 height 34
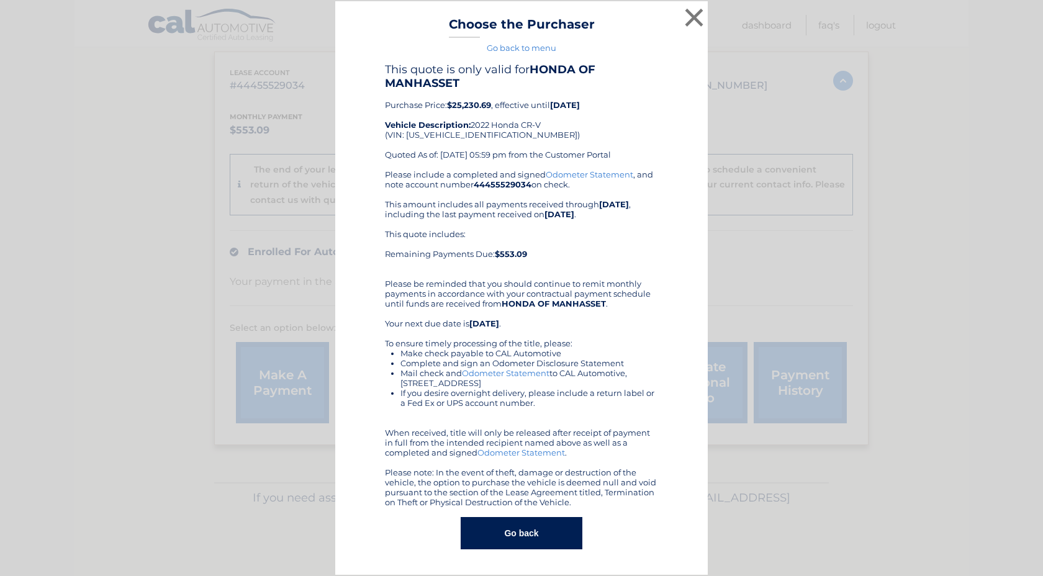
click at [526, 537] on button "Go back" at bounding box center [521, 533] width 121 height 32
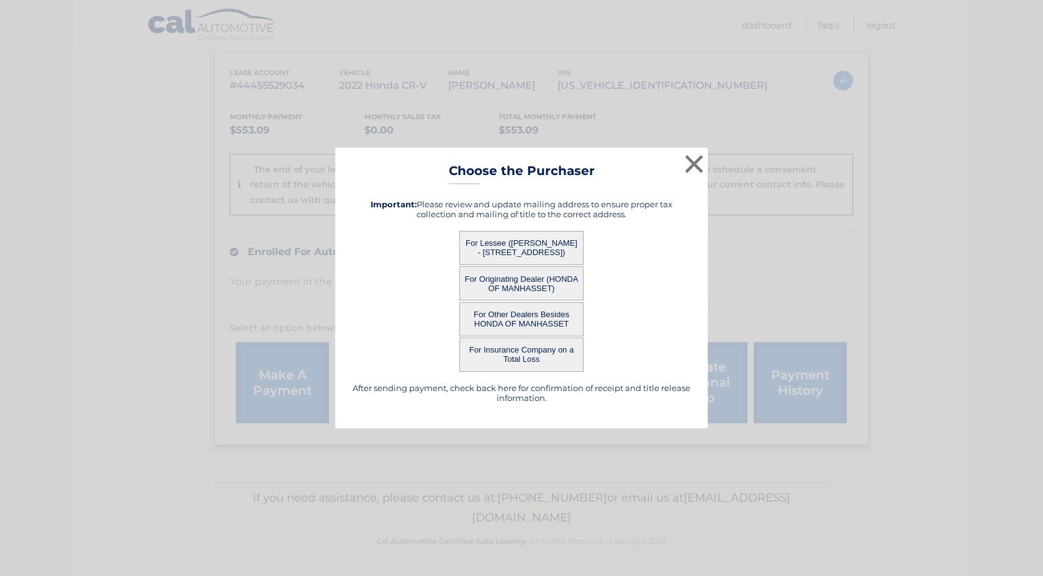
click at [543, 354] on button "For Insurance Company on a Total Loss" at bounding box center [521, 355] width 124 height 34
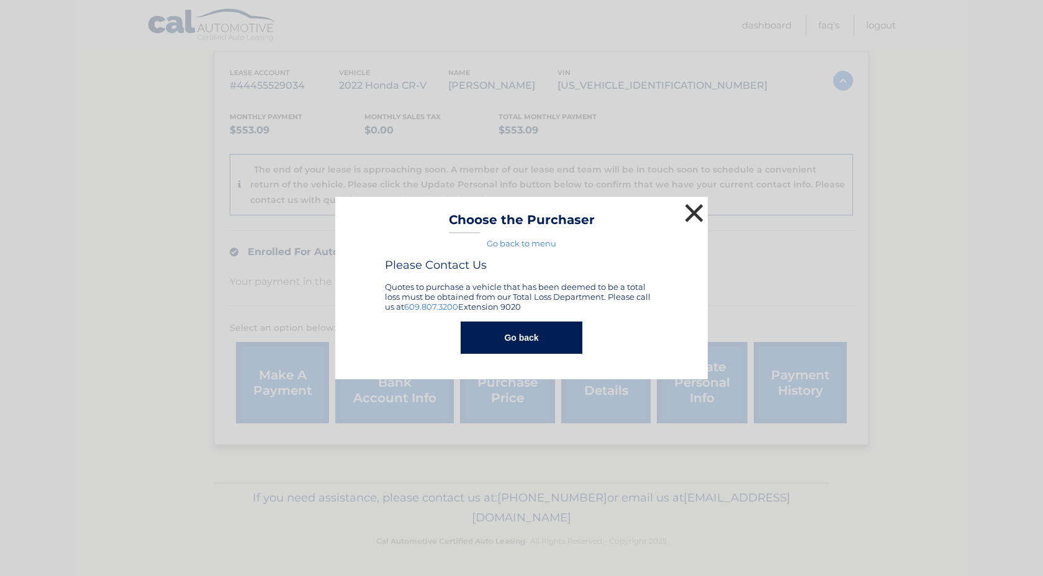
click at [700, 211] on button "×" at bounding box center [694, 213] width 25 height 25
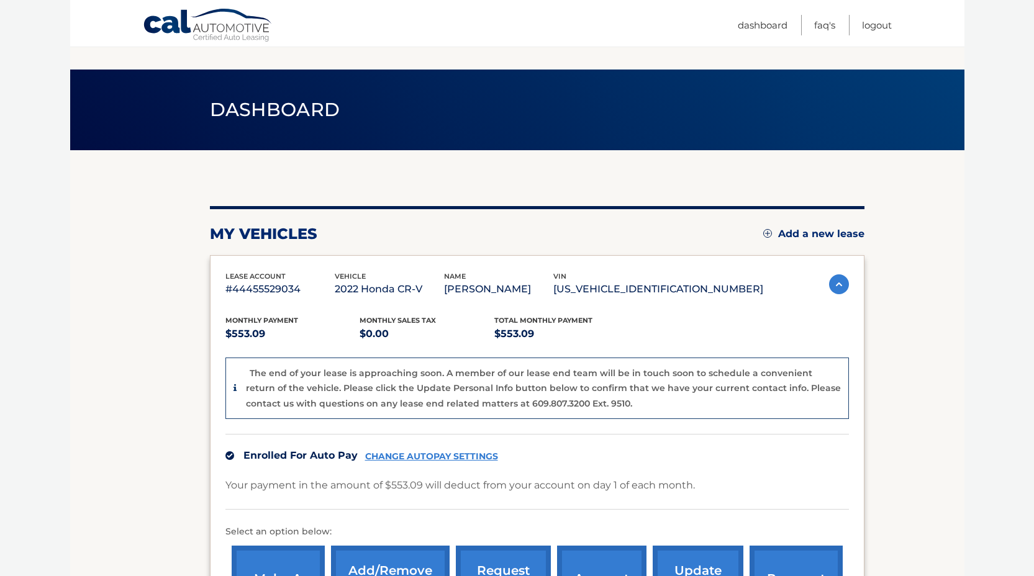
scroll to position [0, 0]
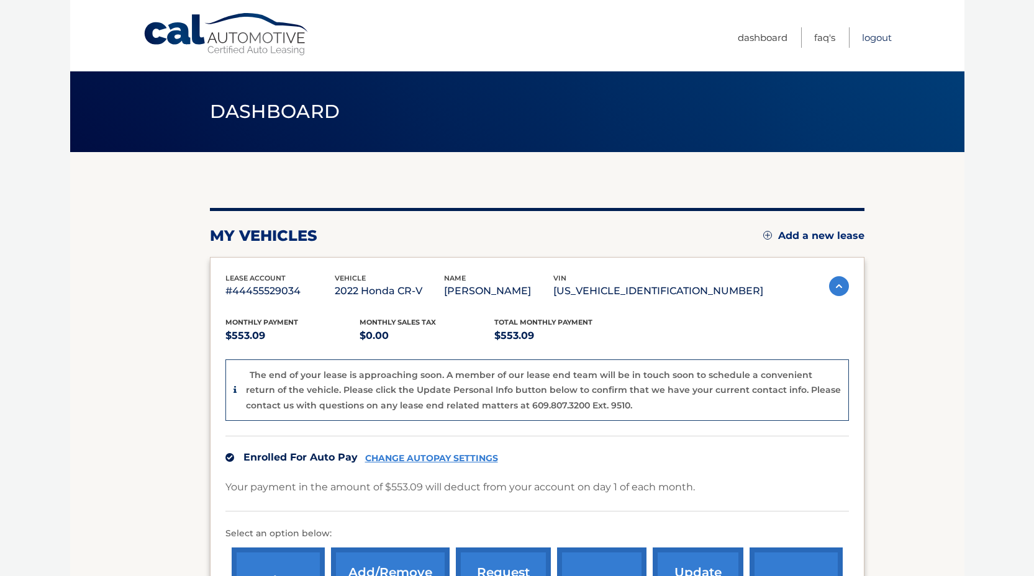
click at [876, 37] on link "Logout" at bounding box center [877, 37] width 30 height 20
